Goal: Information Seeking & Learning: Learn about a topic

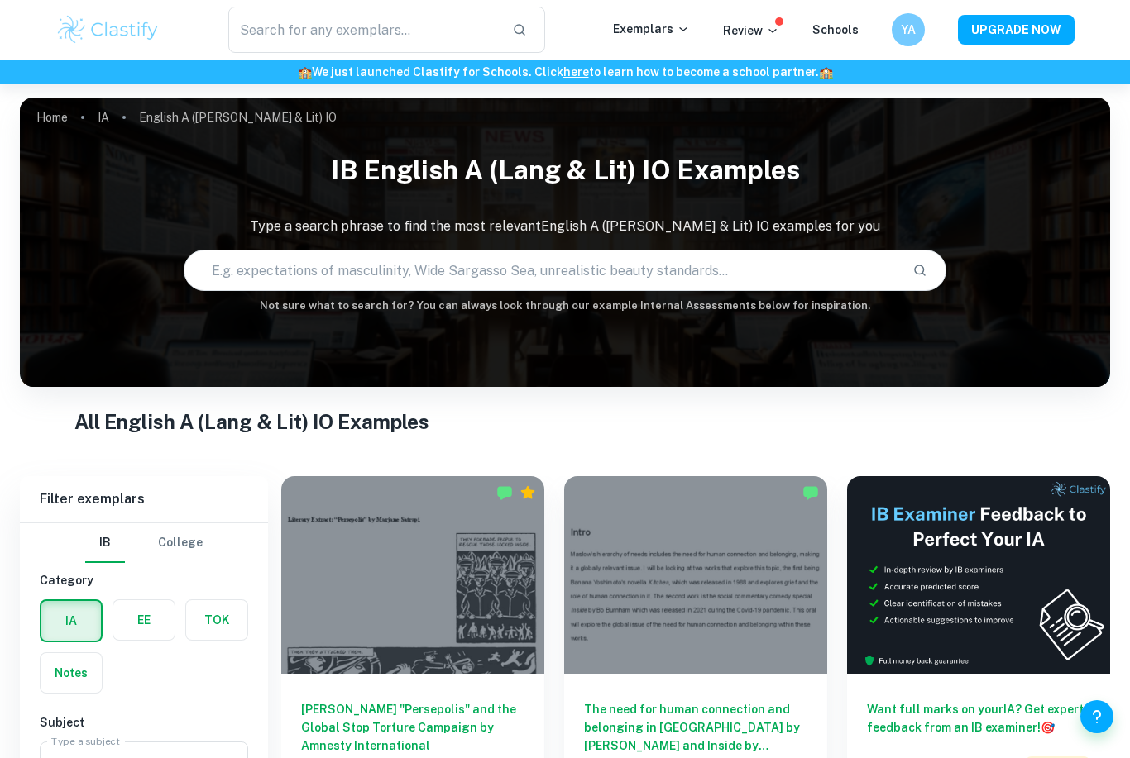
scroll to position [216, 0]
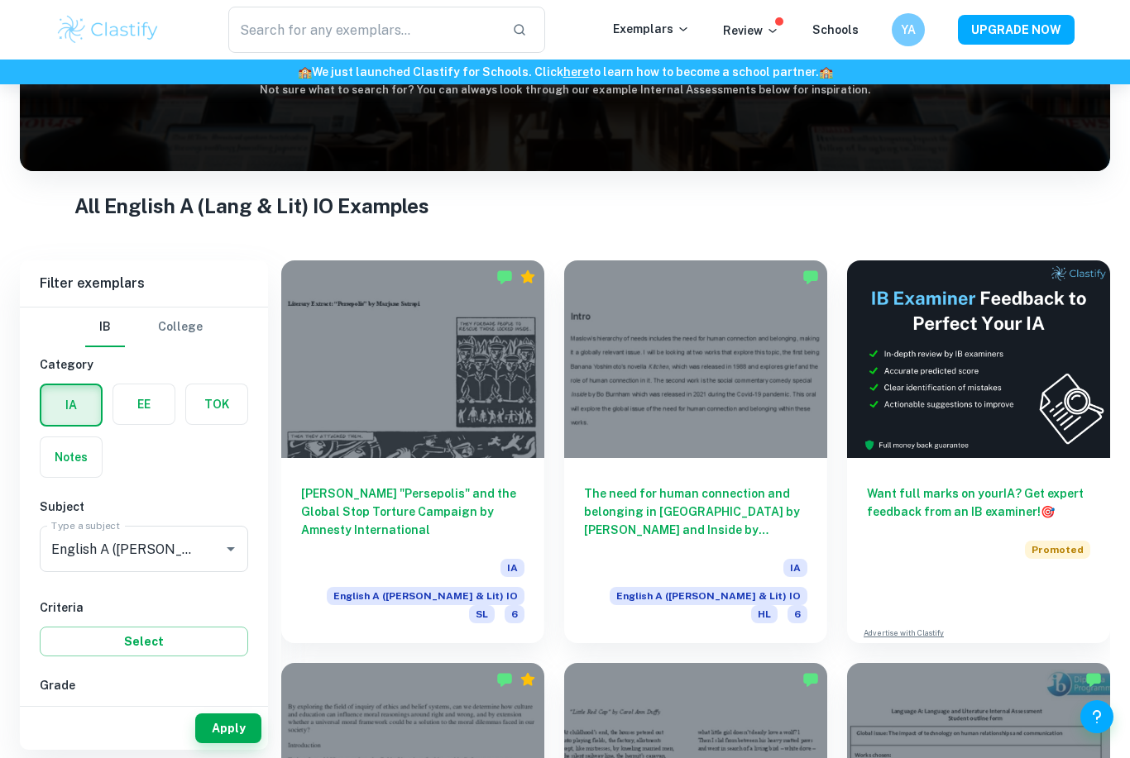
click at [433, 458] on div "[PERSON_NAME] "Persepolis" and the Global Stop Torture Campaign by Amnesty Inte…" at bounding box center [412, 550] width 263 height 185
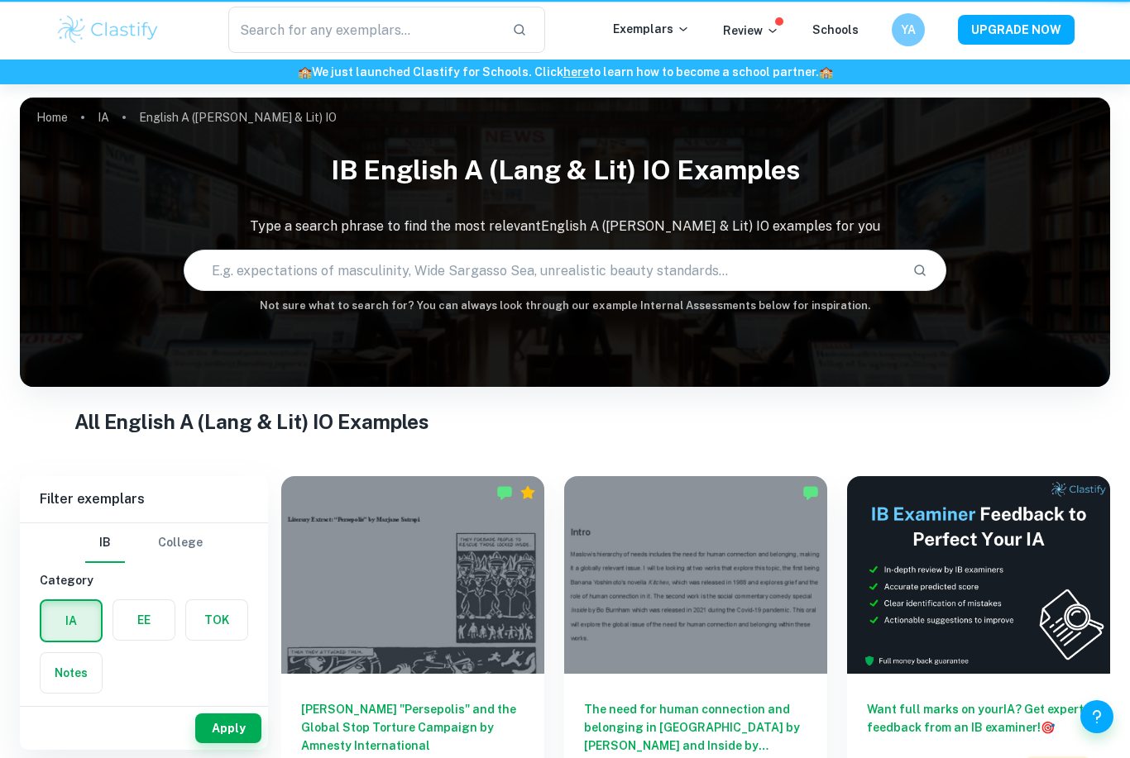
scroll to position [269, 0]
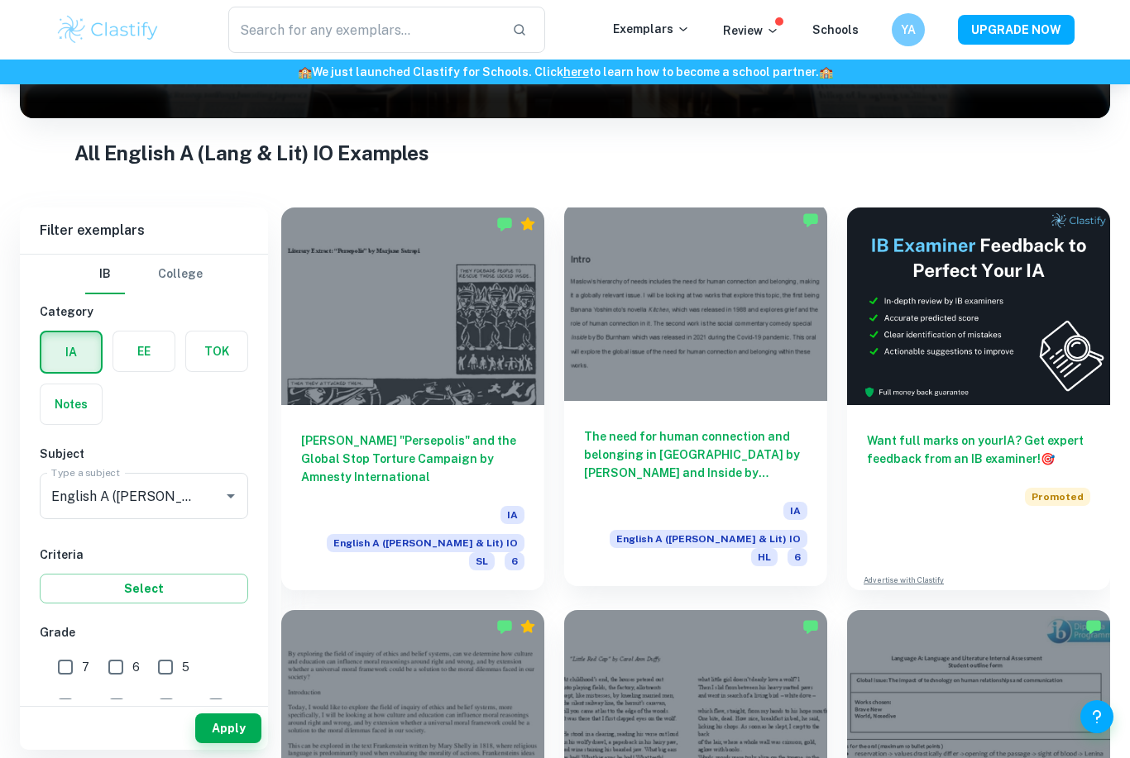
click at [637, 390] on div at bounding box center [695, 302] width 263 height 198
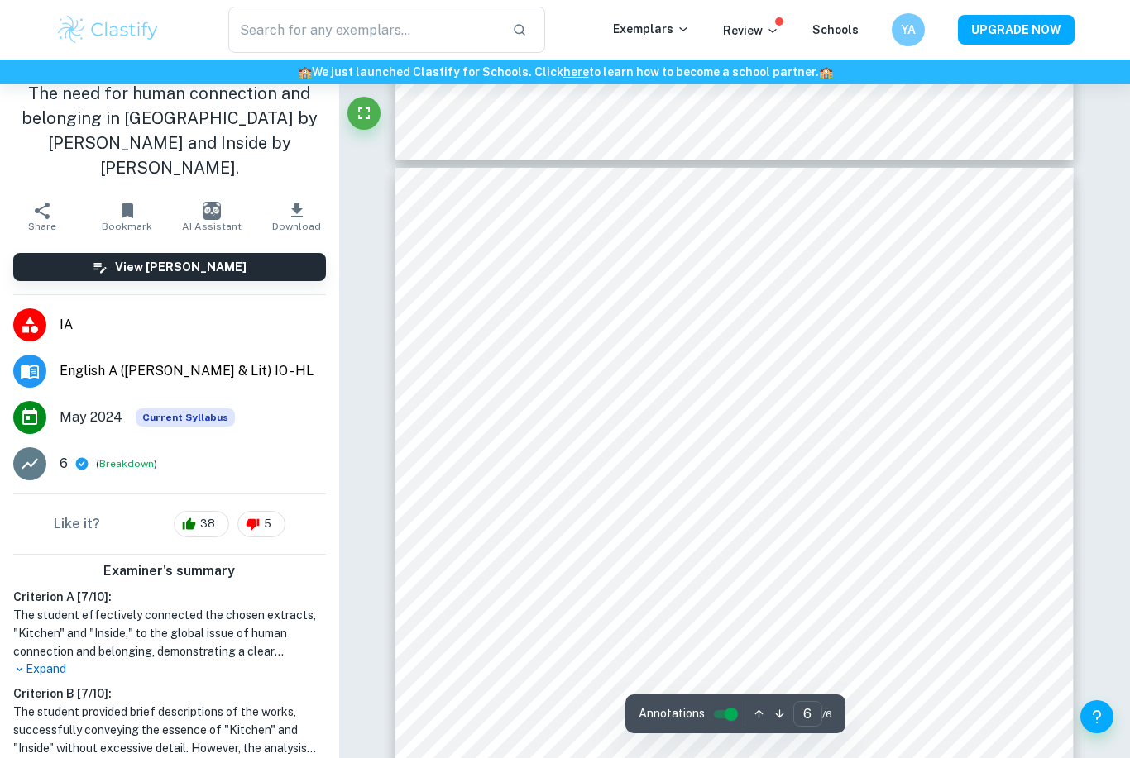
scroll to position [5309, 0]
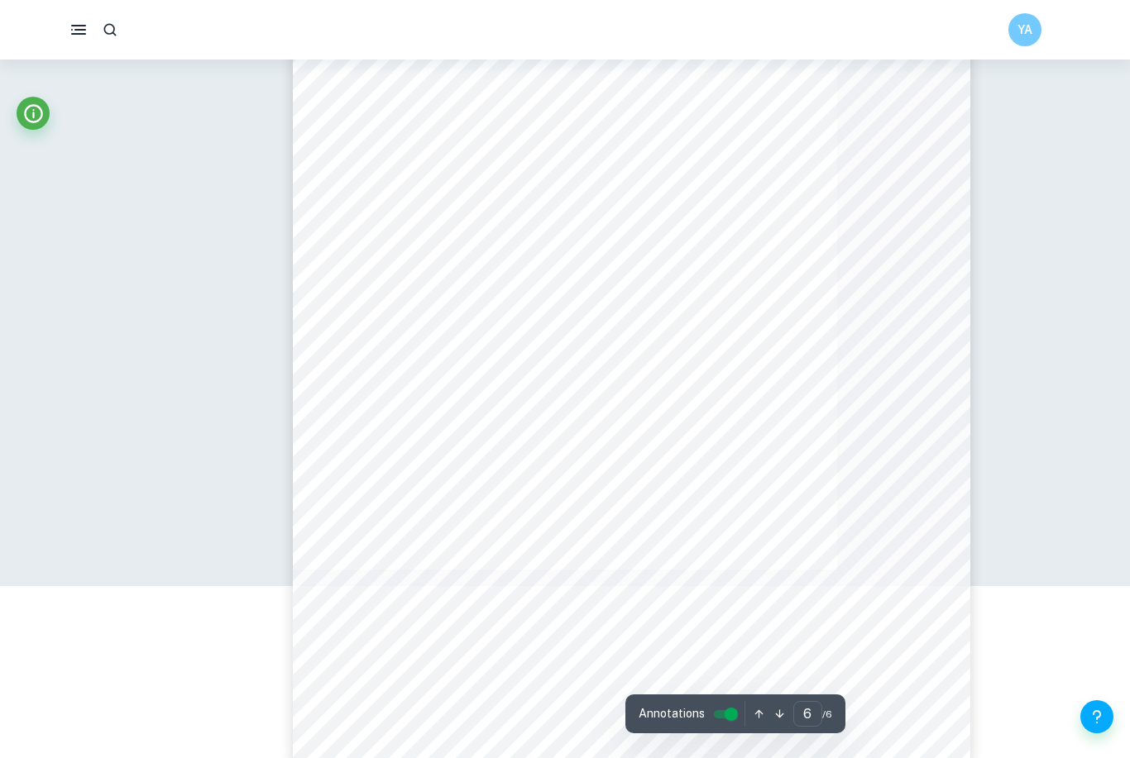
type input "2"
